Goal: Task Accomplishment & Management: Use online tool/utility

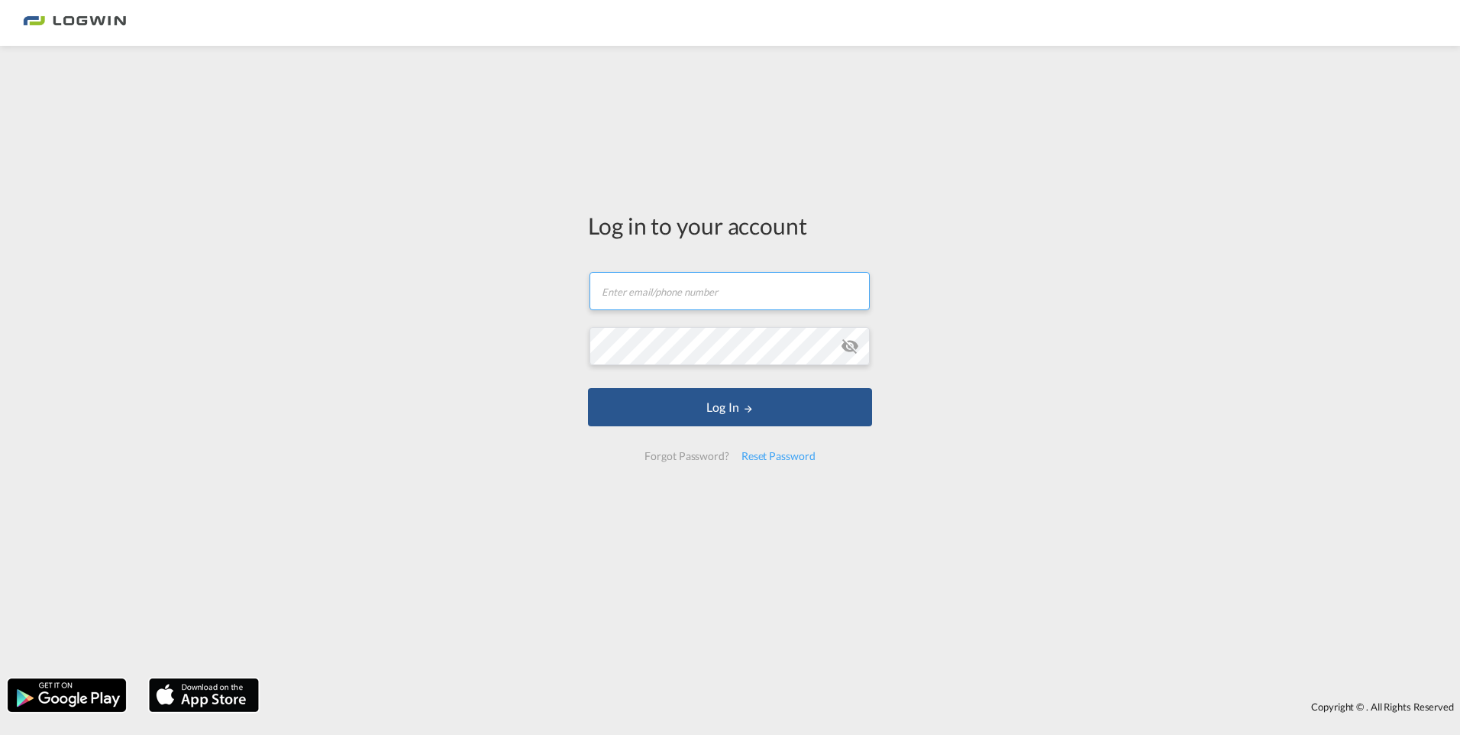
click at [692, 301] on input "text" at bounding box center [730, 291] width 280 height 38
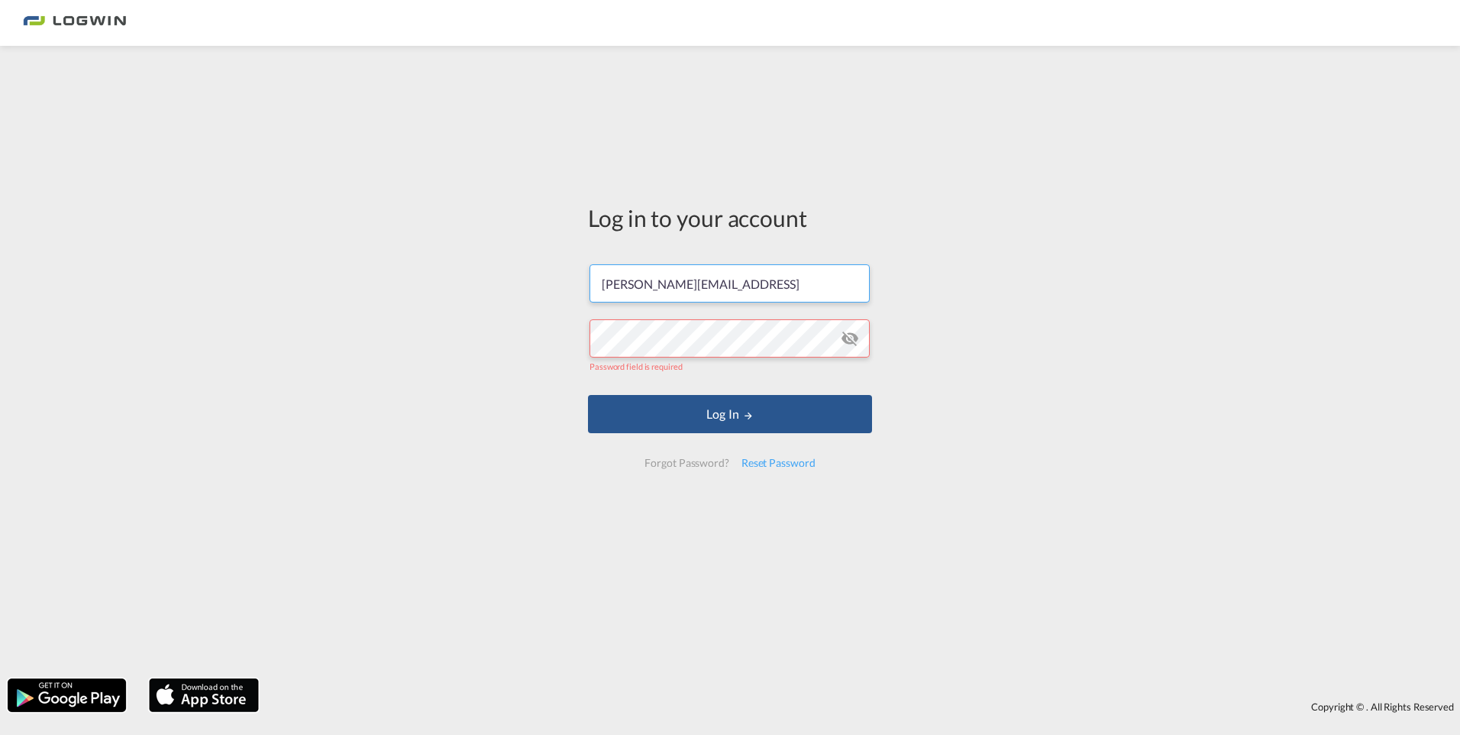
type input "[PERSON_NAME][EMAIL_ADDRESS][DOMAIN_NAME]"
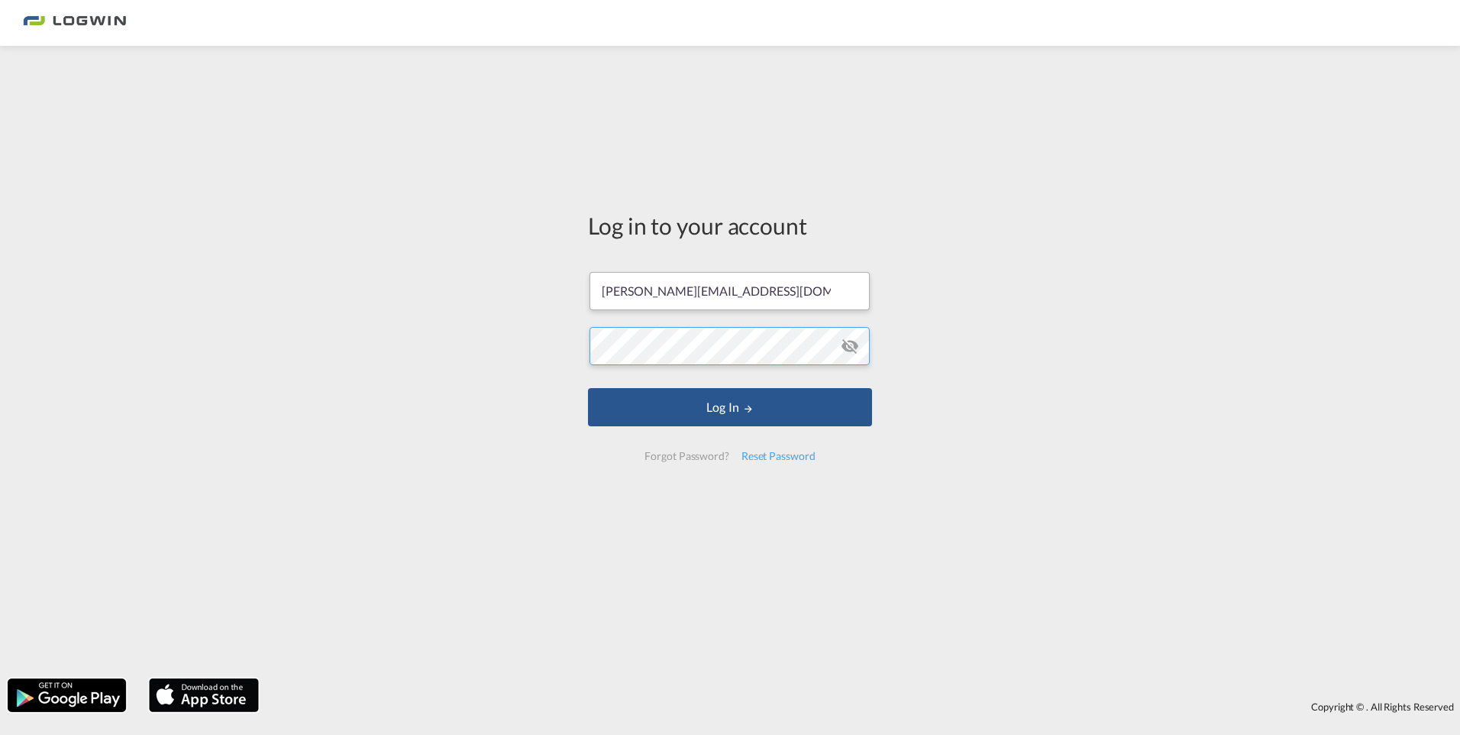
click at [588, 388] on button "Log In" at bounding box center [730, 407] width 284 height 38
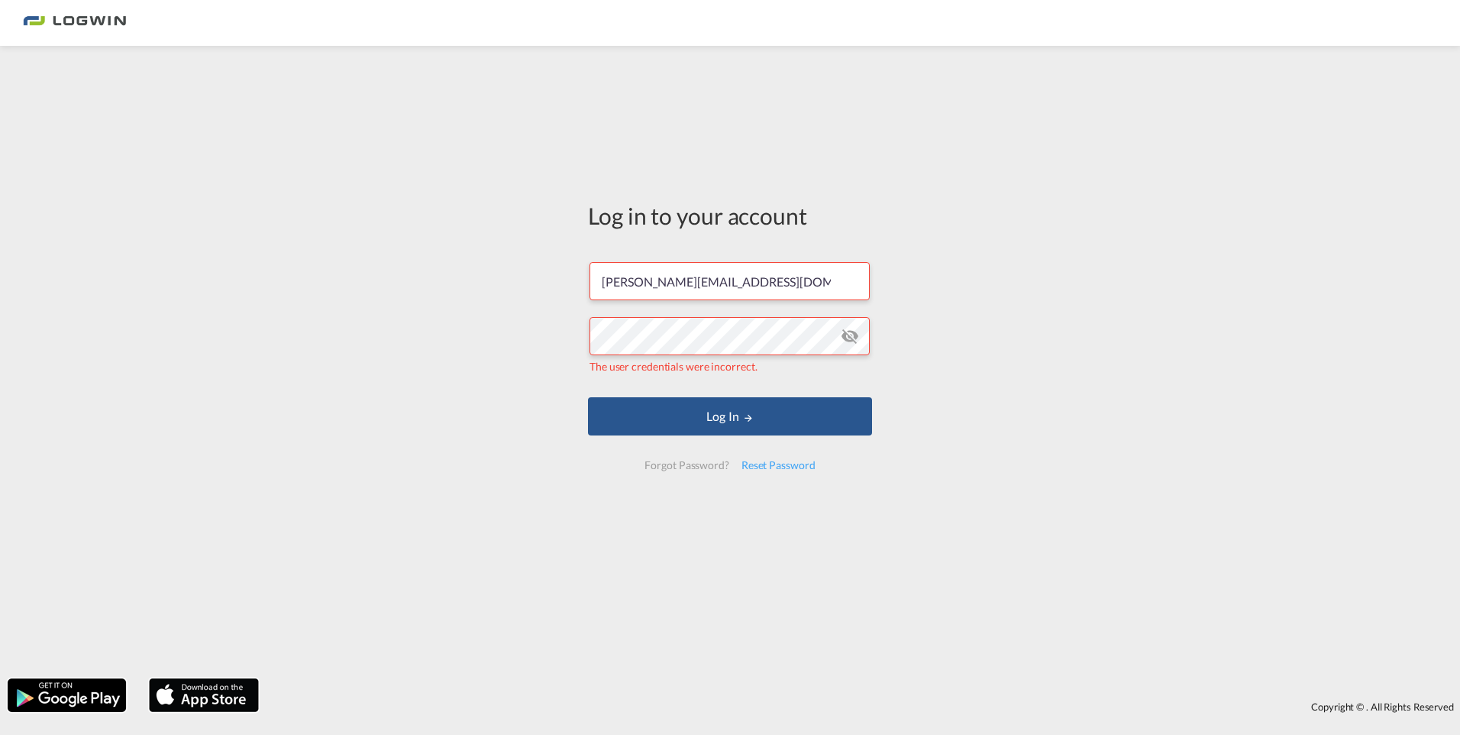
click at [852, 339] on md-icon "icon-eye-off" at bounding box center [850, 336] width 18 height 18
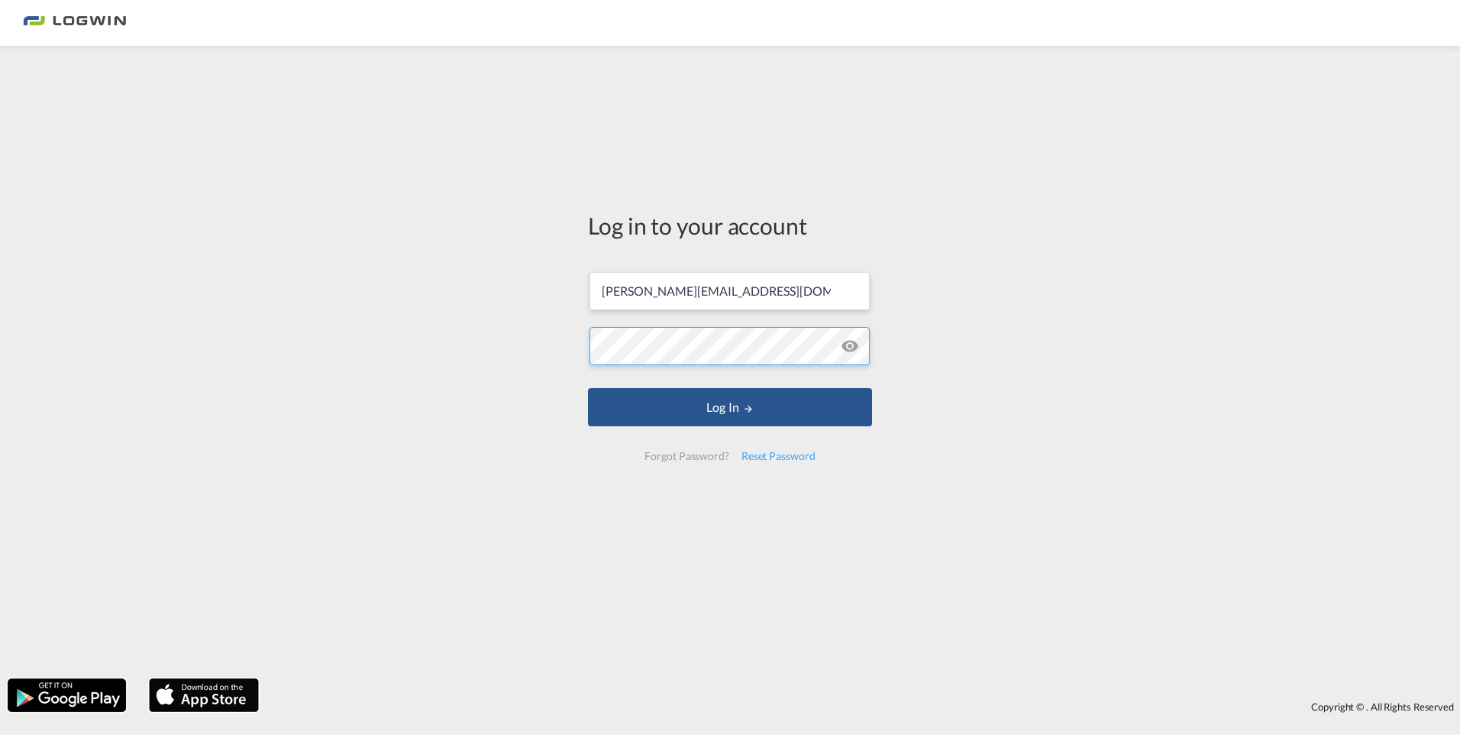
click at [588, 388] on button "Log In" at bounding box center [730, 407] width 284 height 38
